Goal: Transaction & Acquisition: Purchase product/service

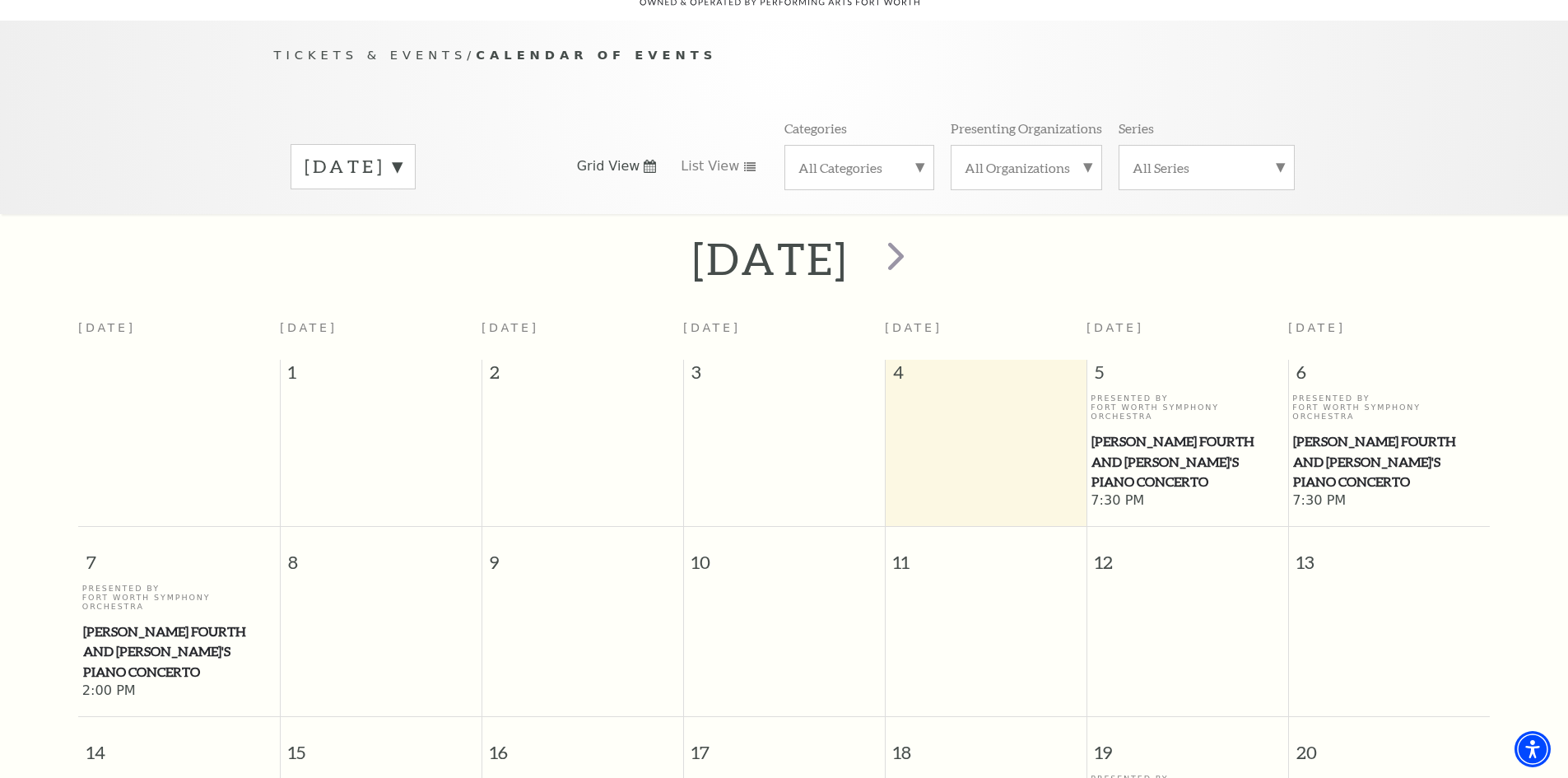
scroll to position [640, 0]
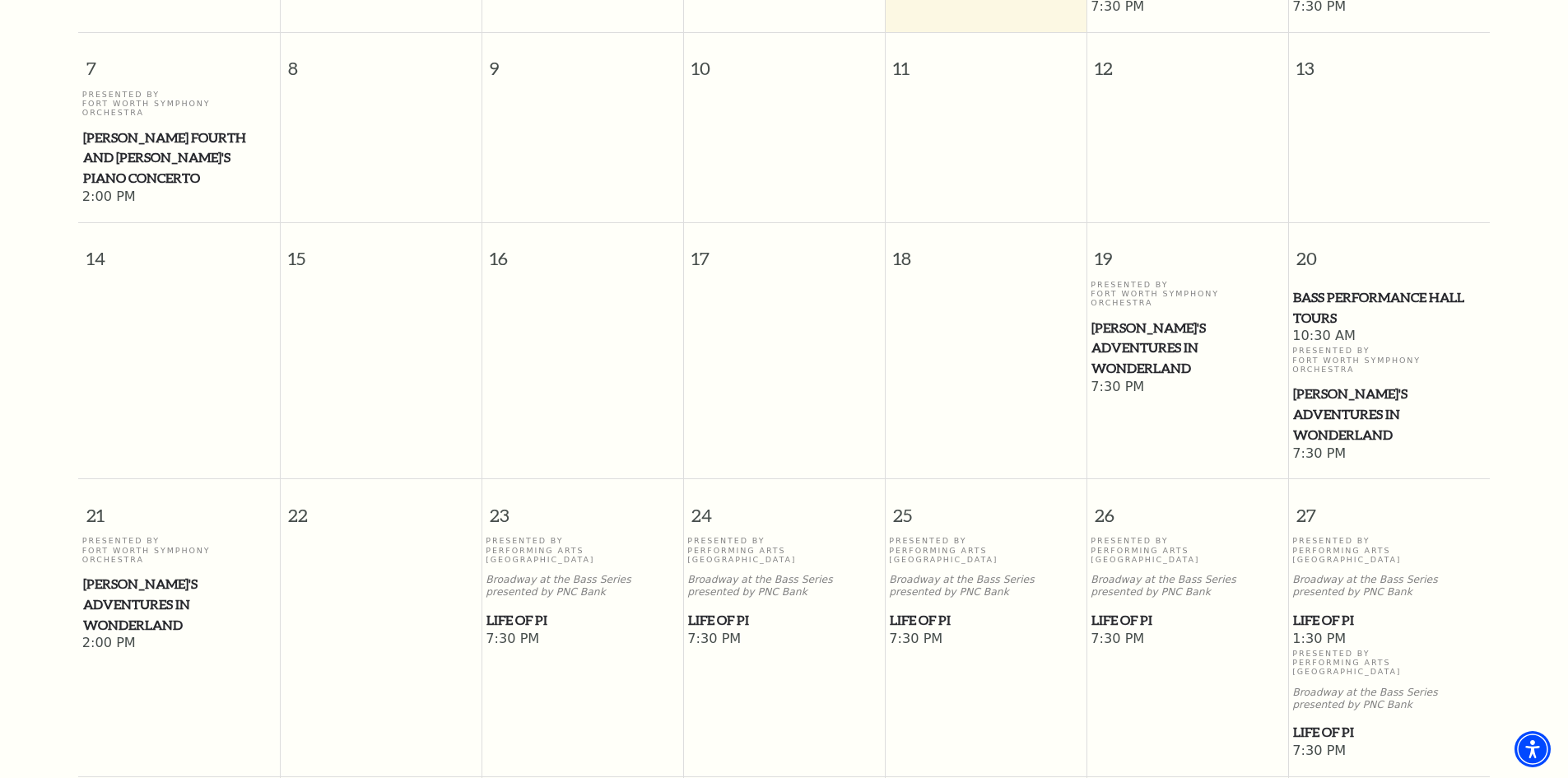
click at [1342, 610] on span "Life of Pi" at bounding box center [1388, 620] width 192 height 21
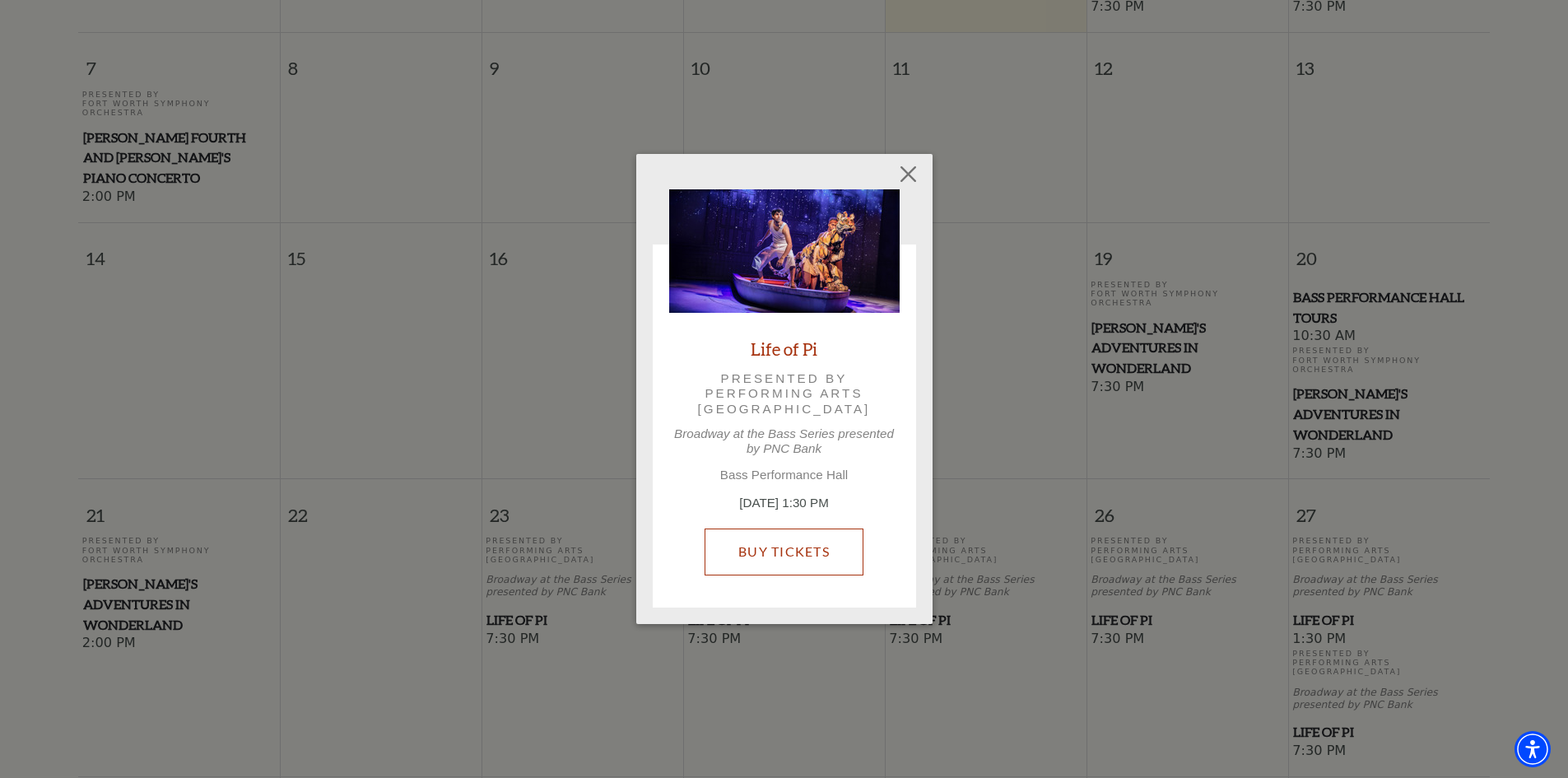
click at [778, 547] on link "Buy Tickets" at bounding box center [783, 552] width 159 height 46
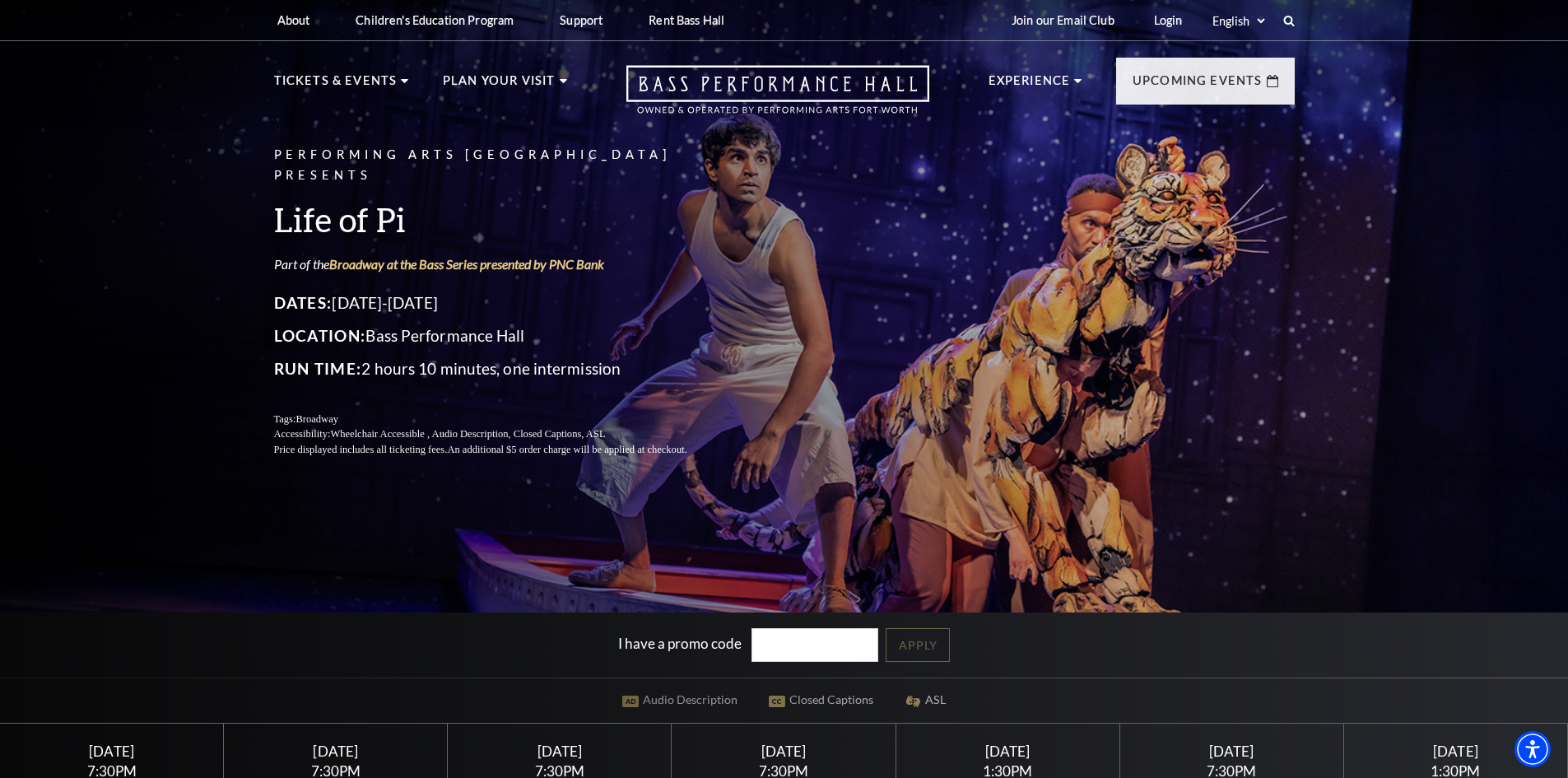
scroll to position [329, 0]
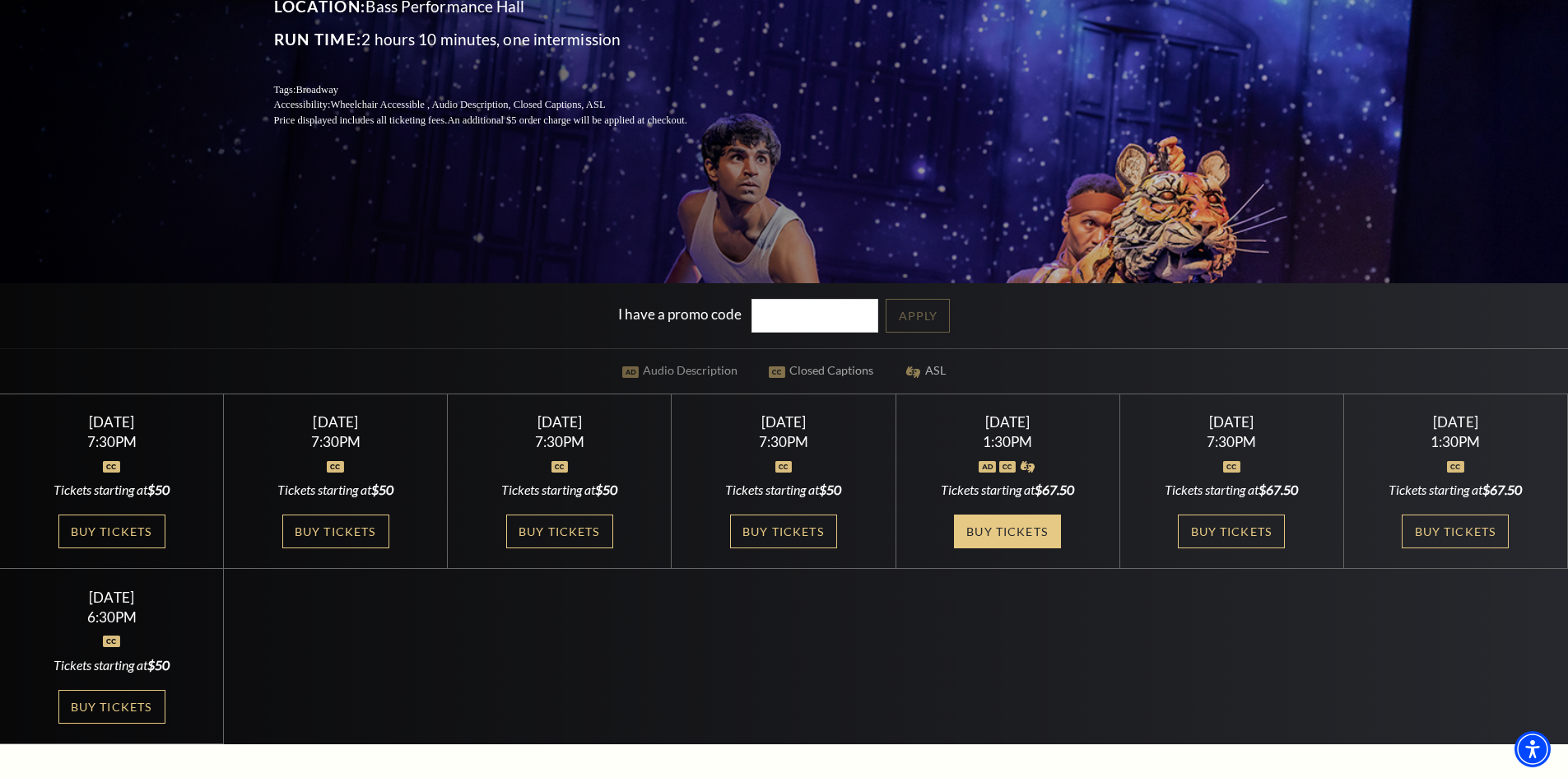
click at [1019, 534] on link "Buy Tickets" at bounding box center [1007, 531] width 107 height 34
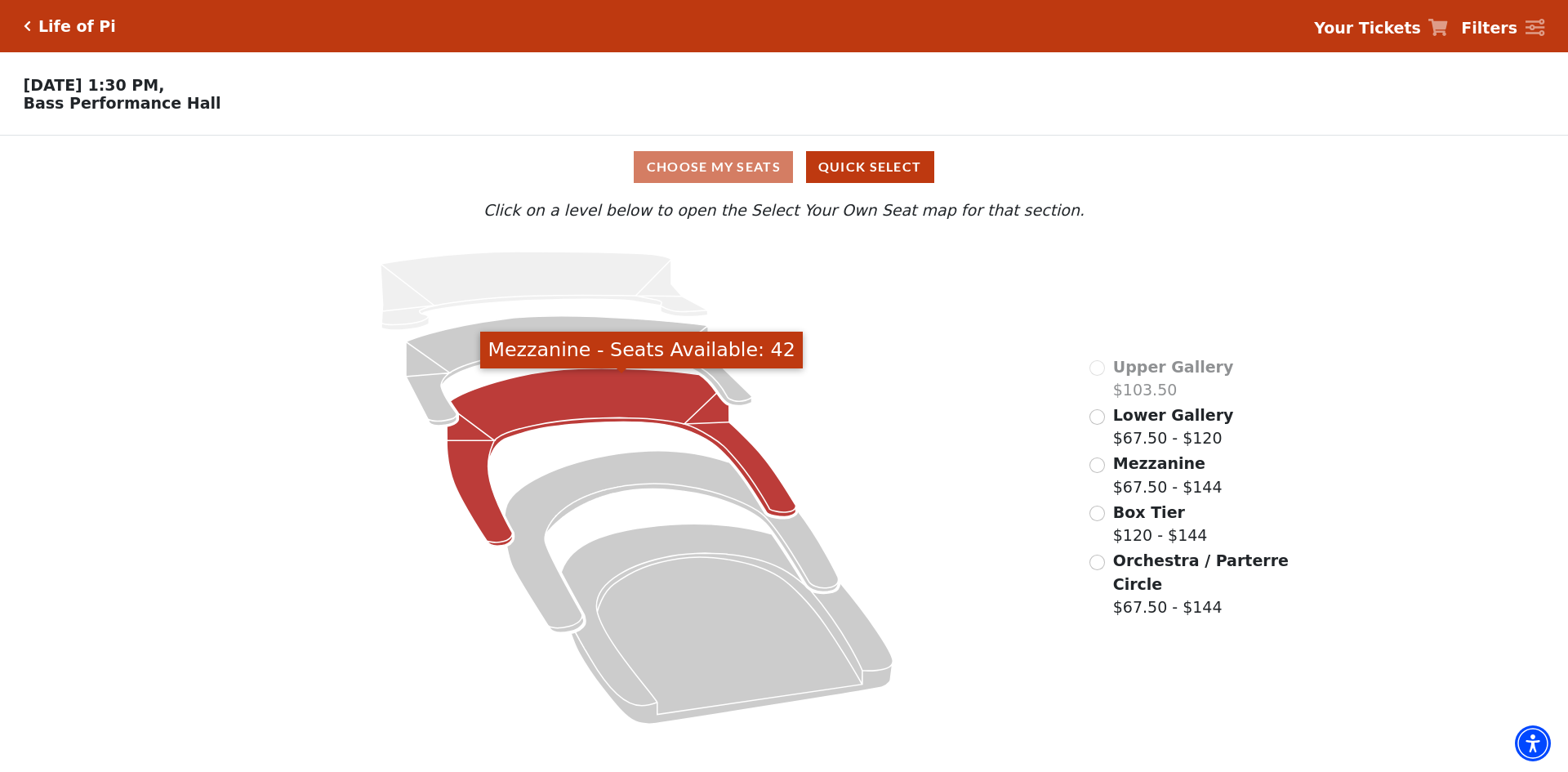
click at [546, 396] on icon "Mezzanine - Seats Available: 42" at bounding box center [622, 457] width 350 height 178
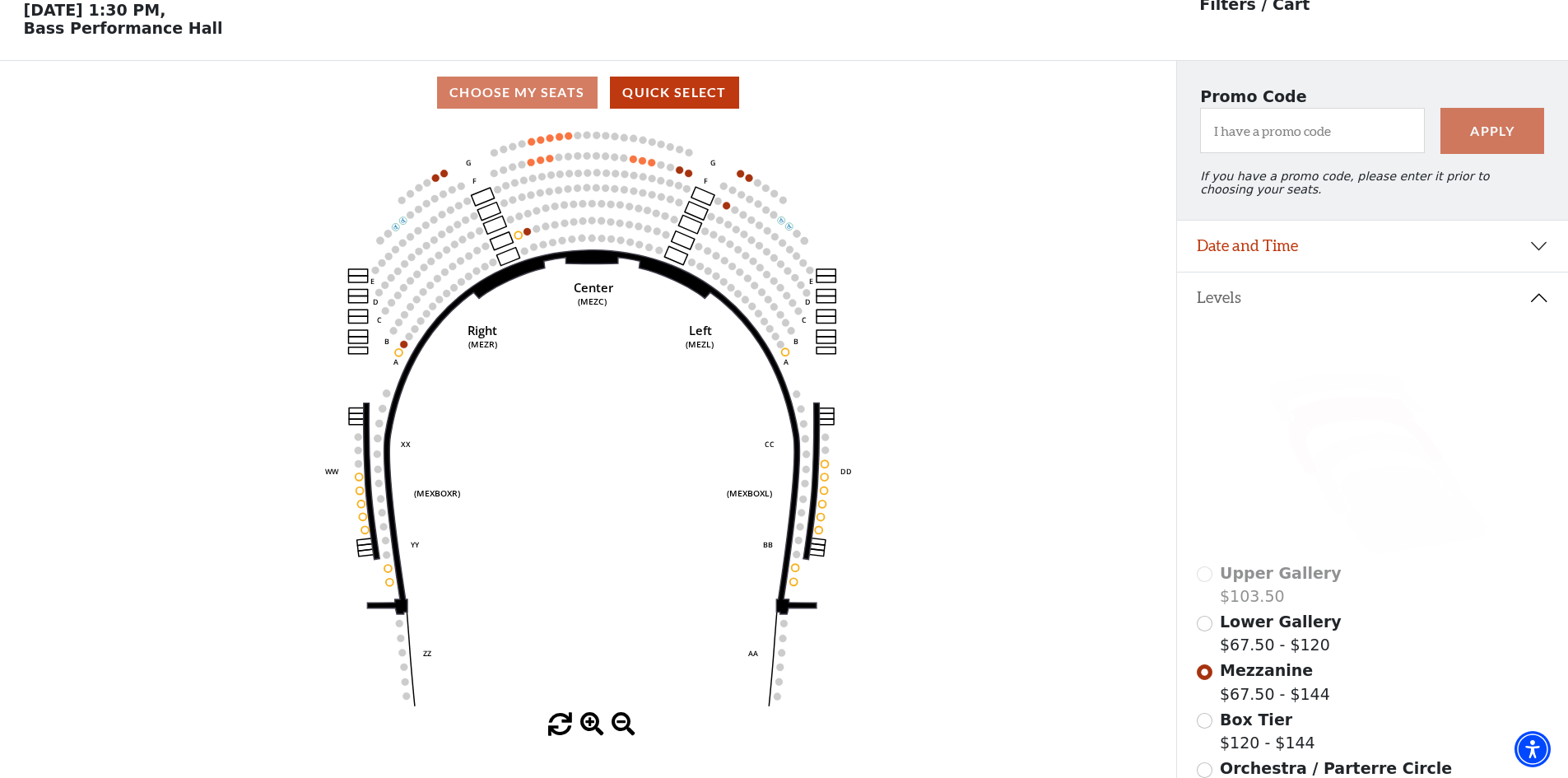
scroll to position [76, 0]
click at [1295, 630] on span "Lower Gallery" at bounding box center [1281, 621] width 122 height 18
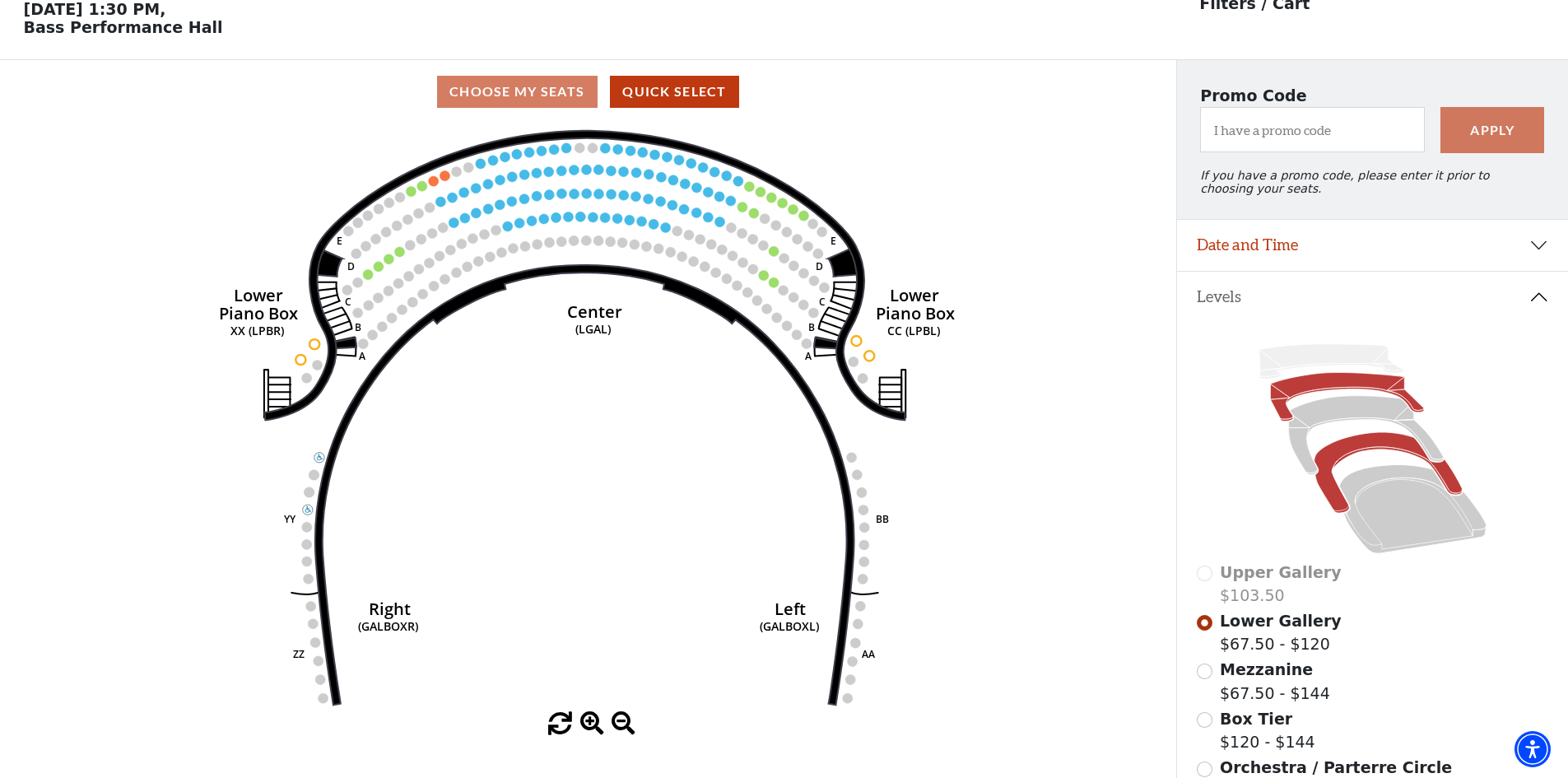
click at [1335, 464] on icon at bounding box center [1387, 473] width 148 height 81
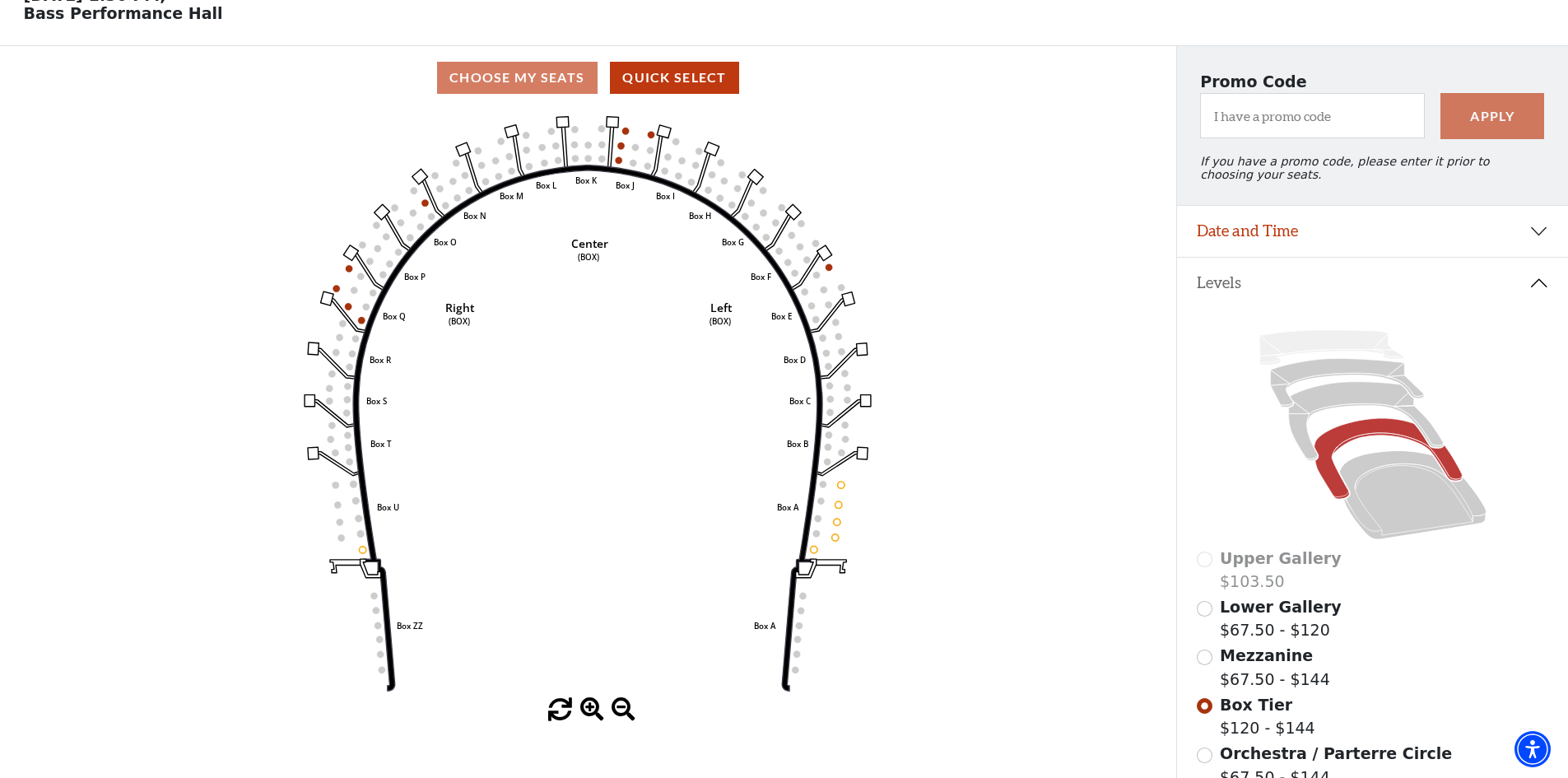
scroll to position [0, 0]
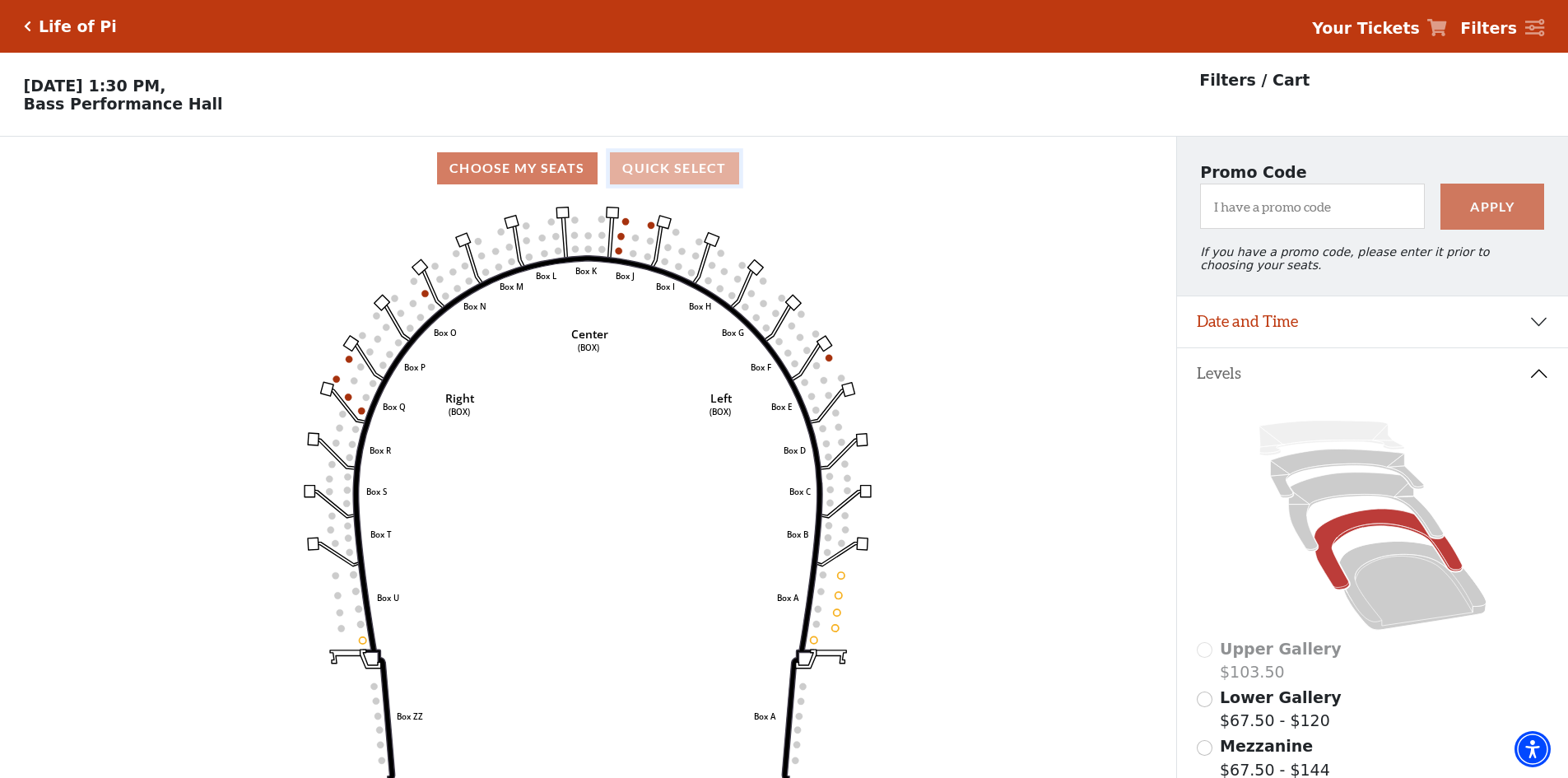
click at [712, 171] on button "Quick Select" at bounding box center [674, 168] width 129 height 32
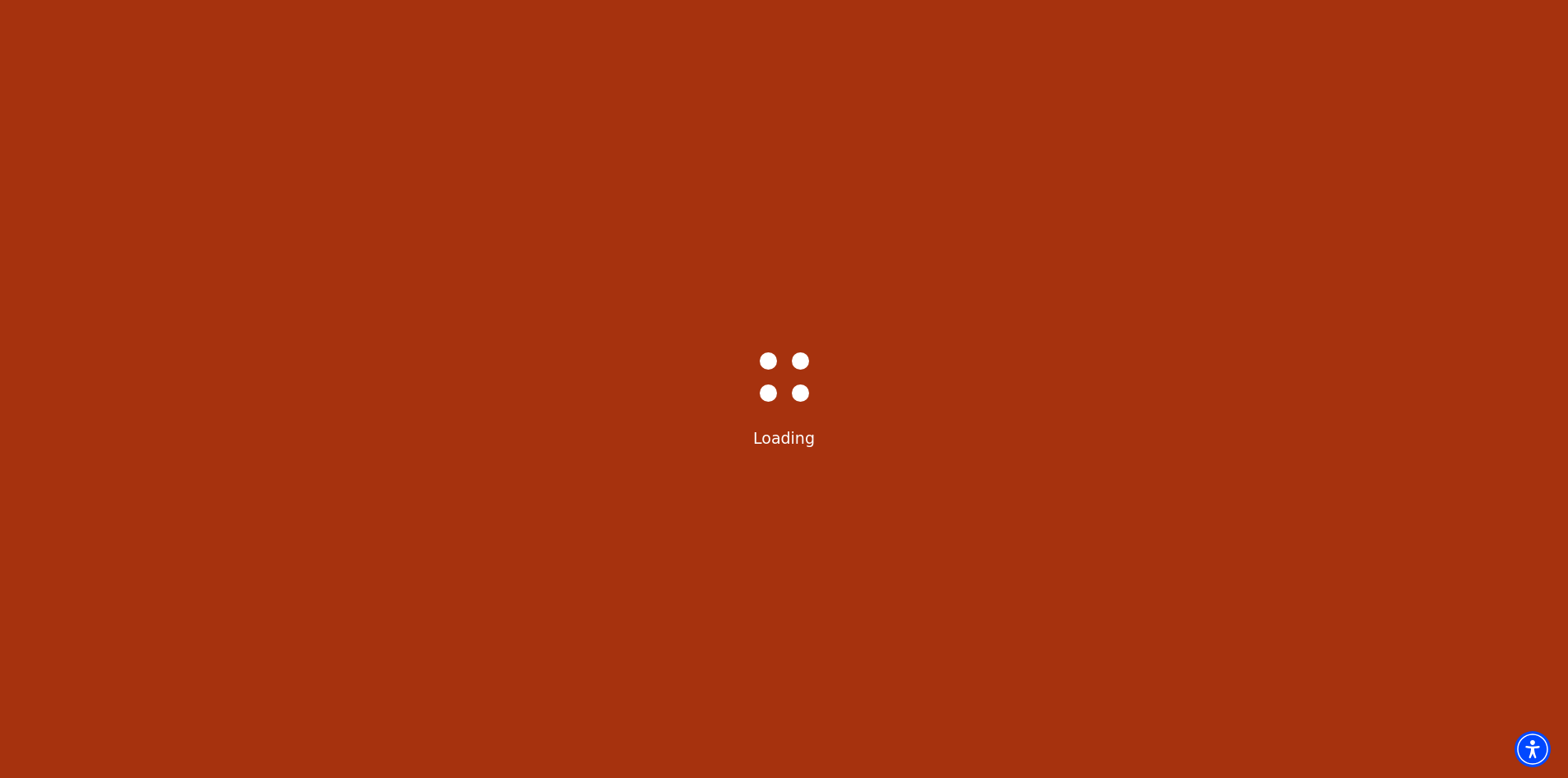
select select "6215"
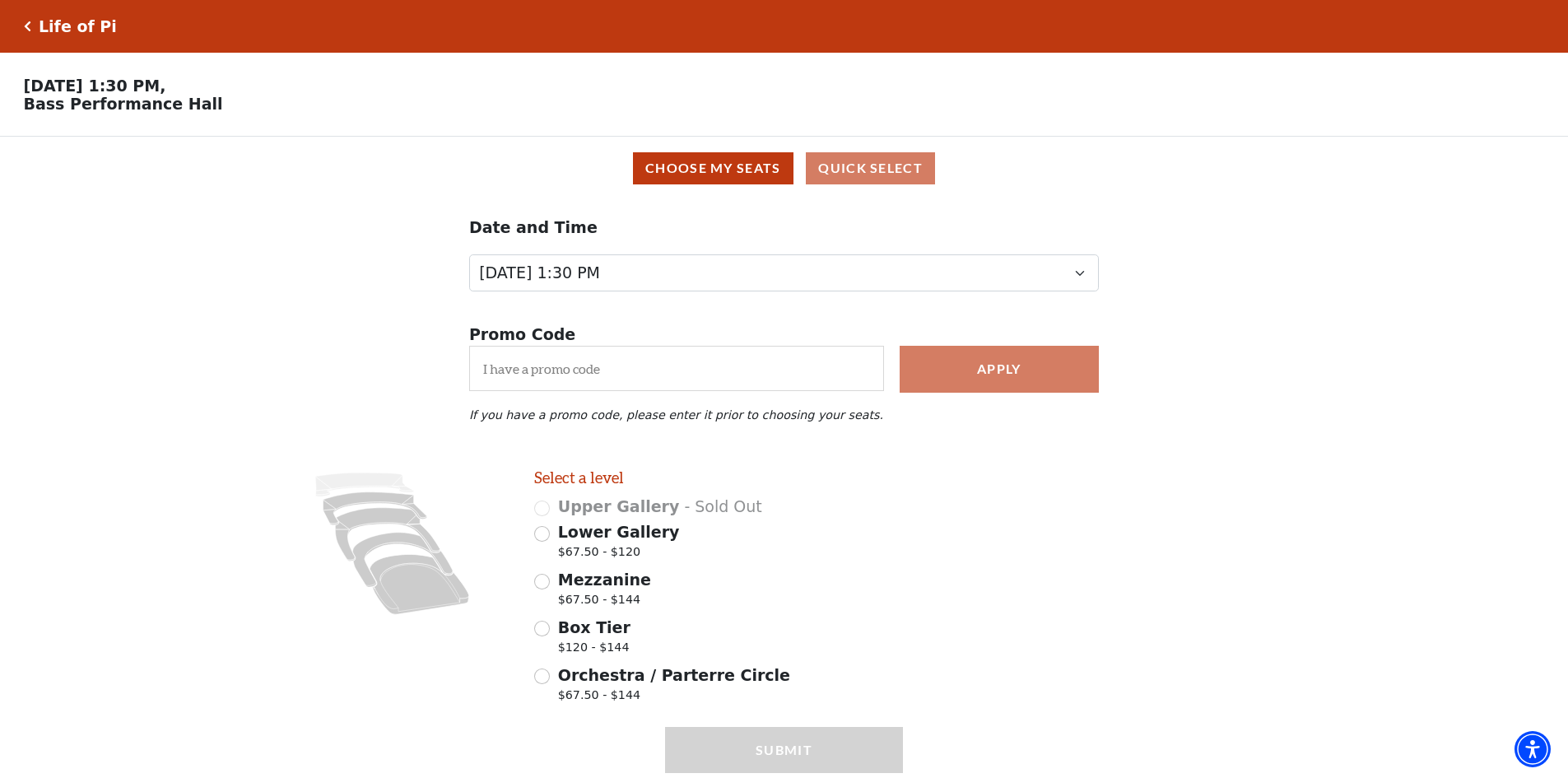
click at [581, 636] on span "Box Tier" at bounding box center [594, 627] width 73 height 18
click at [550, 636] on input "Box Tier $120 - $144" at bounding box center [541, 628] width 15 height 15
radio input "true"
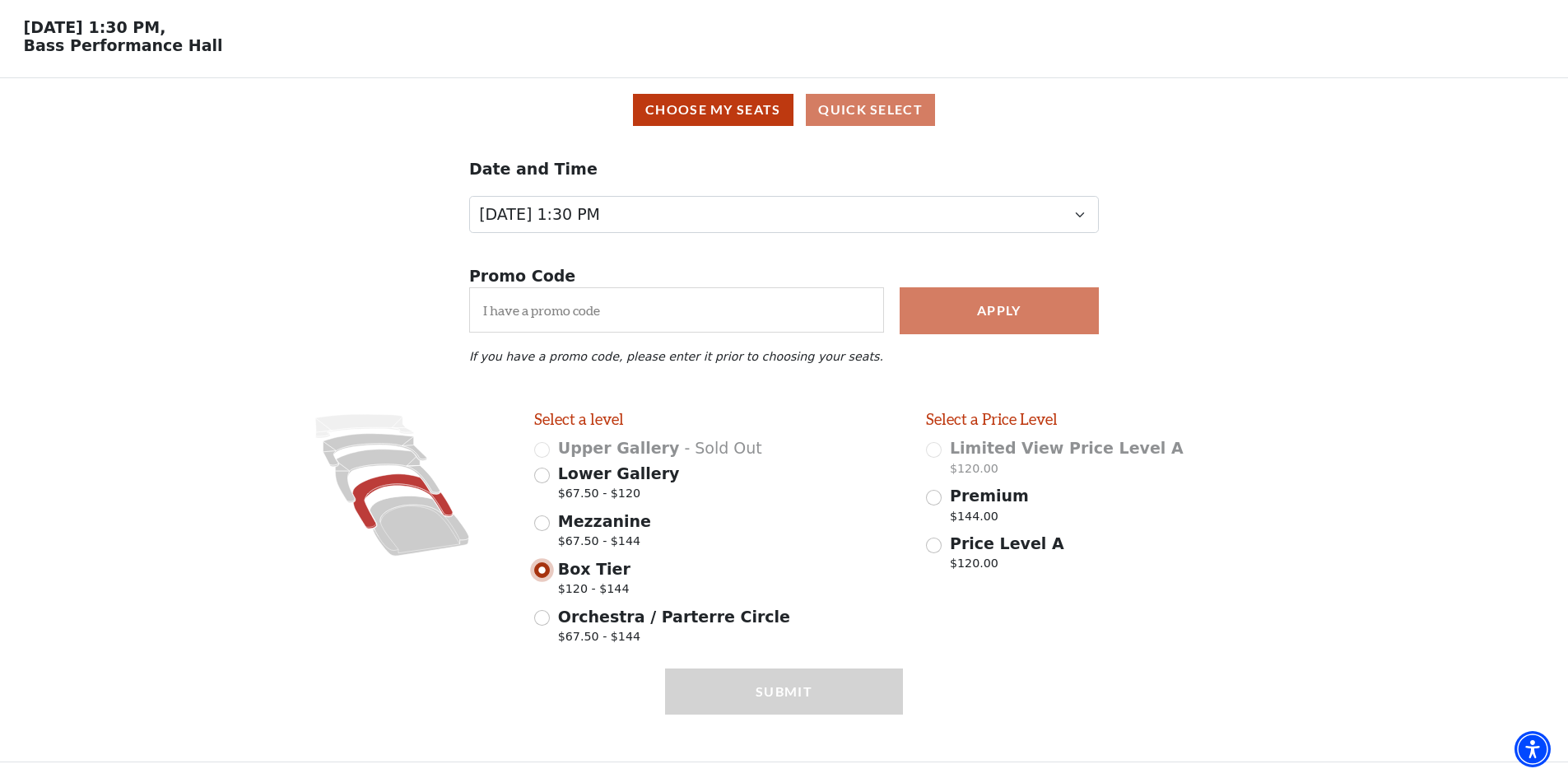
scroll to position [67, 0]
click at [966, 499] on span "Premium" at bounding box center [988, 495] width 79 height 18
click at [941, 499] on input "Premium $144.00" at bounding box center [933, 497] width 15 height 15
radio input "true"
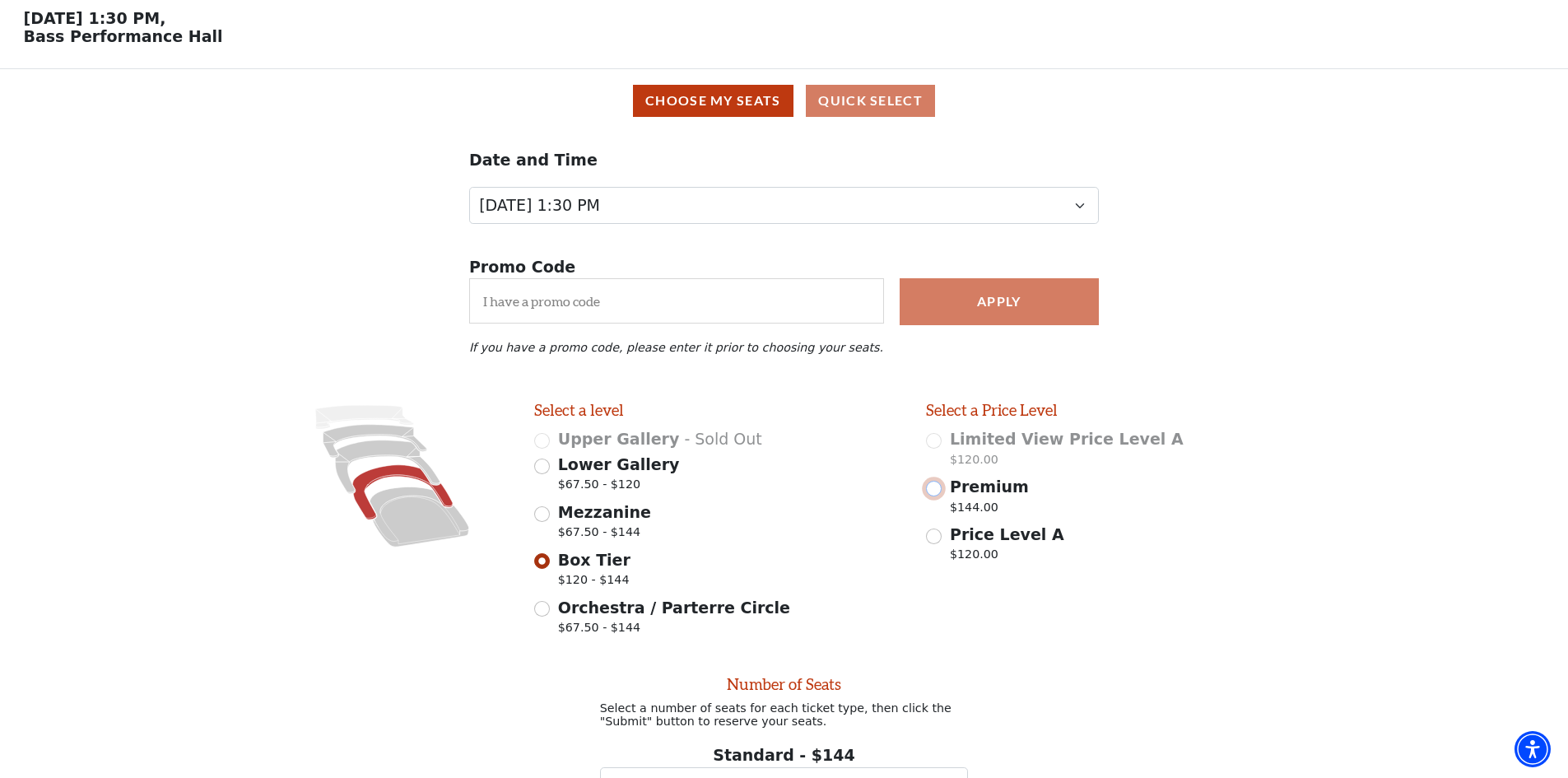
scroll to position [233, 0]
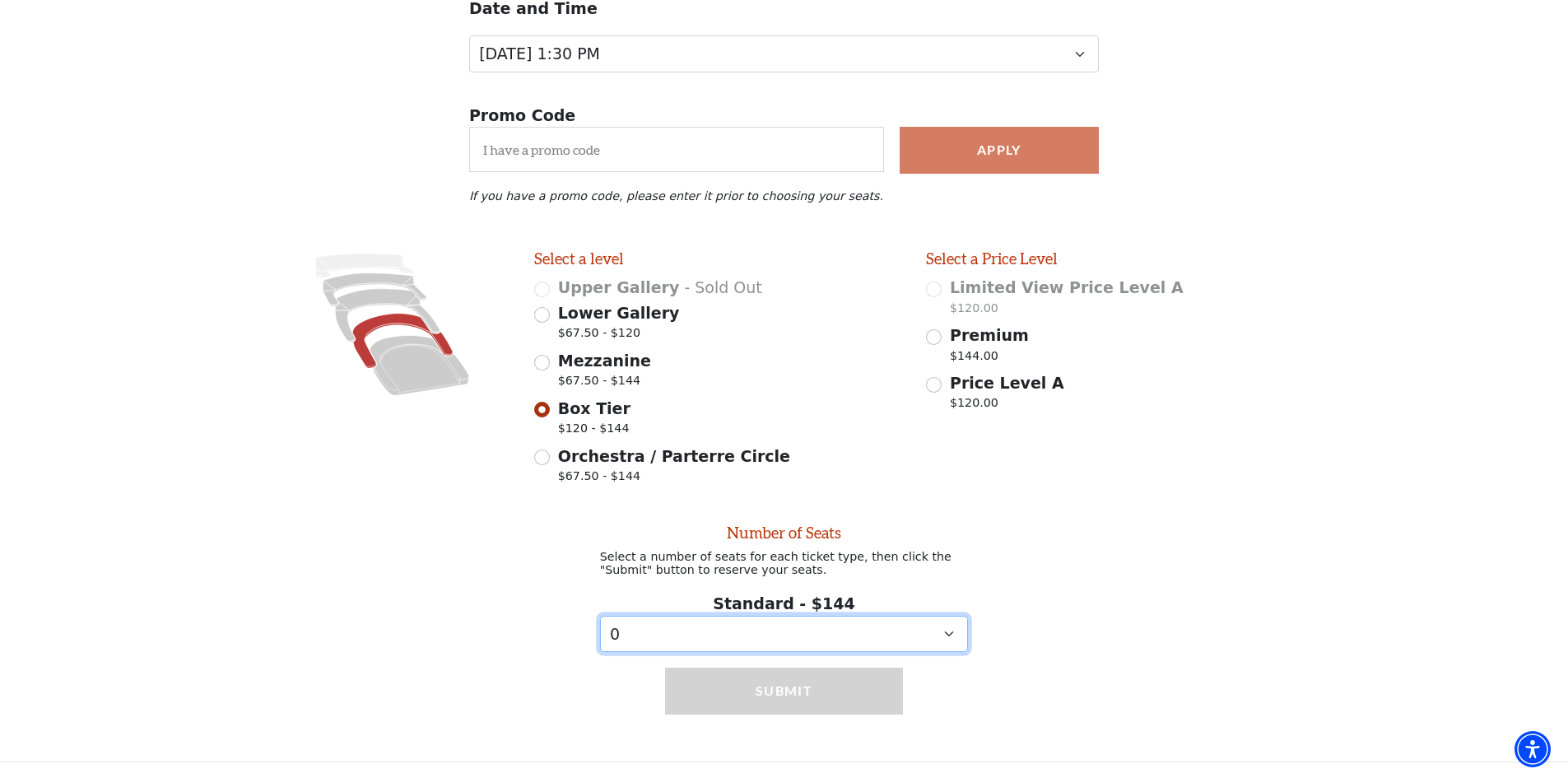
click at [952, 630] on select "0 1 2 3 4 5 6 7 8 9" at bounding box center [784, 634] width 369 height 37
select select "2"
click at [600, 616] on select "0 1 2 3 4 5 6 7 8 9" at bounding box center [784, 634] width 369 height 37
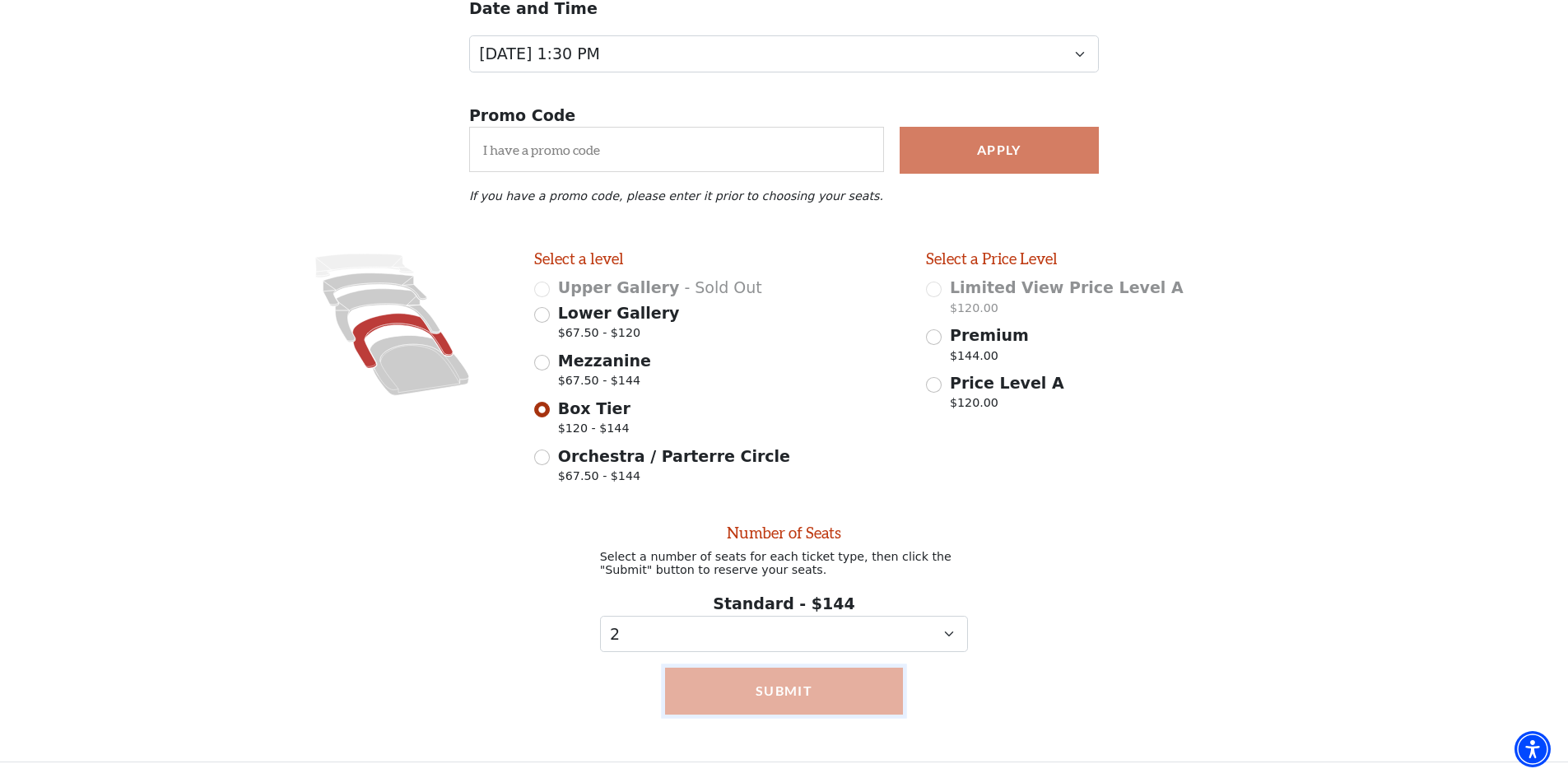
click at [811, 689] on button "Submit" at bounding box center [784, 691] width 238 height 46
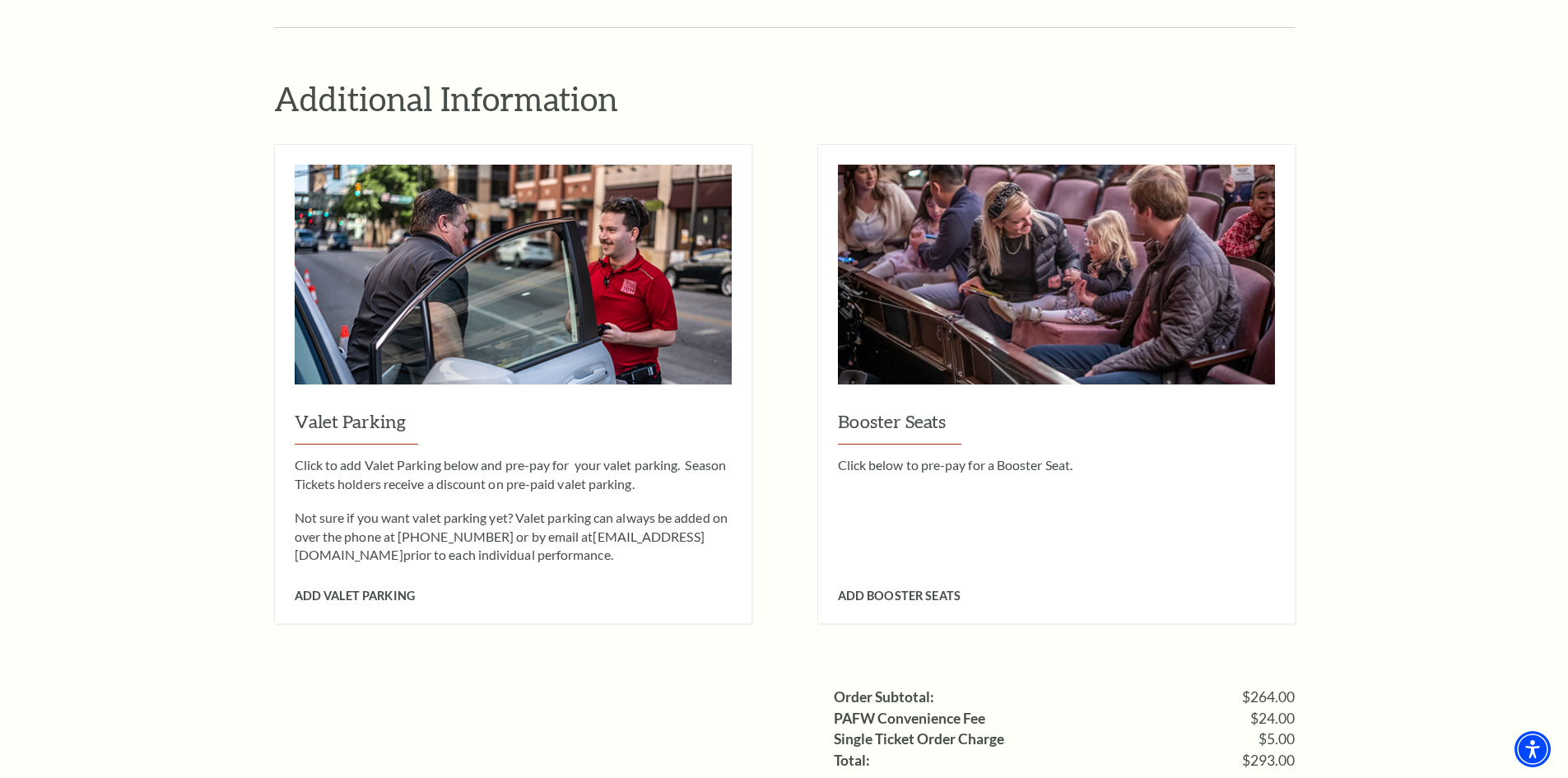
scroll to position [1317, 0]
